Goal: Task Accomplishment & Management: Use online tool/utility

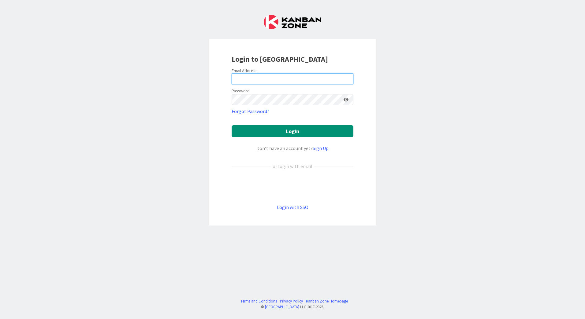
type input "[EMAIL_ADDRESS][PERSON_NAME][DOMAIN_NAME]"
click at [345, 99] on icon at bounding box center [346, 100] width 5 height 4
click at [345, 99] on icon at bounding box center [346, 100] width 6 height 4
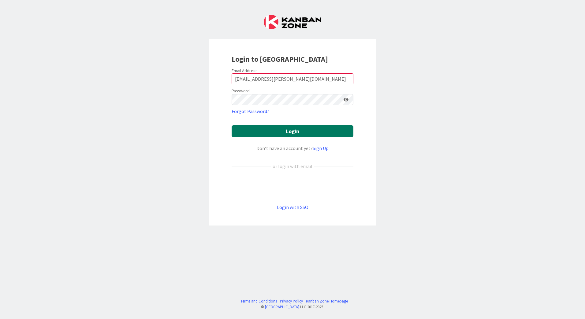
click at [301, 132] on button "Login" at bounding box center [293, 131] width 122 height 12
